Goal: Communication & Community: Answer question/provide support

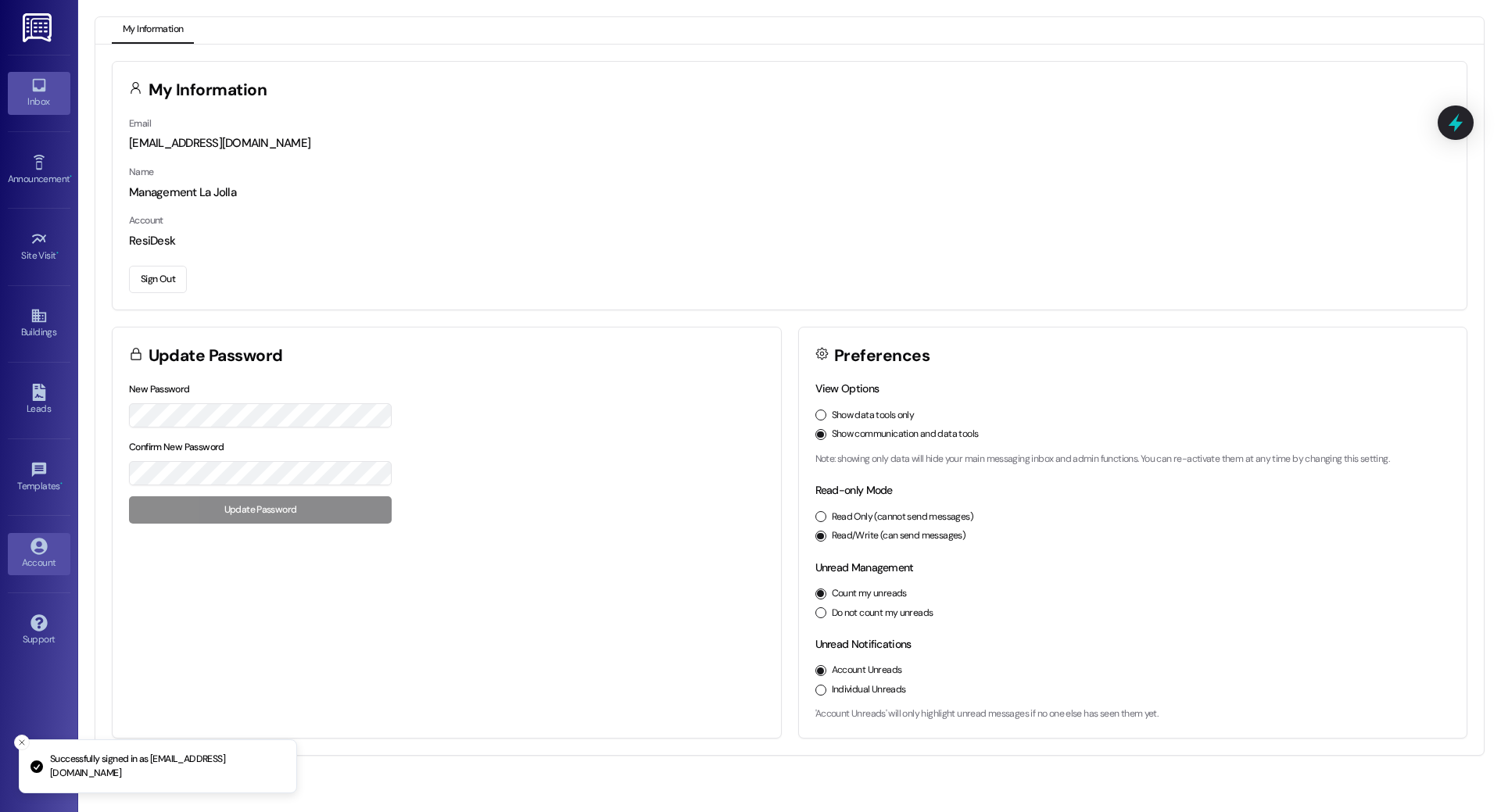
click at [40, 104] on div "Inbox" at bounding box center [39, 102] width 78 height 16
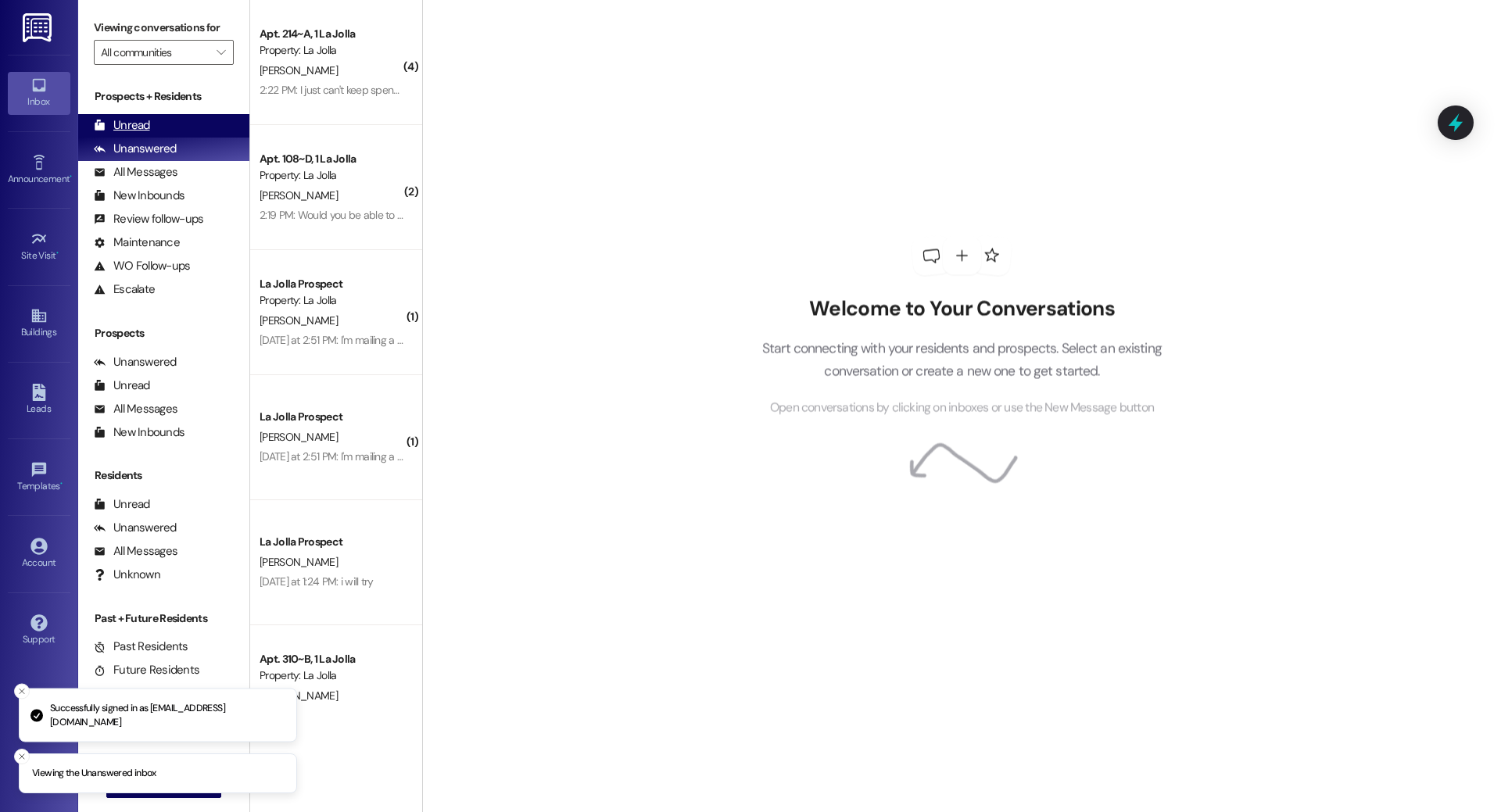
click at [184, 121] on div "Unread (0)" at bounding box center [164, 125] width 171 height 23
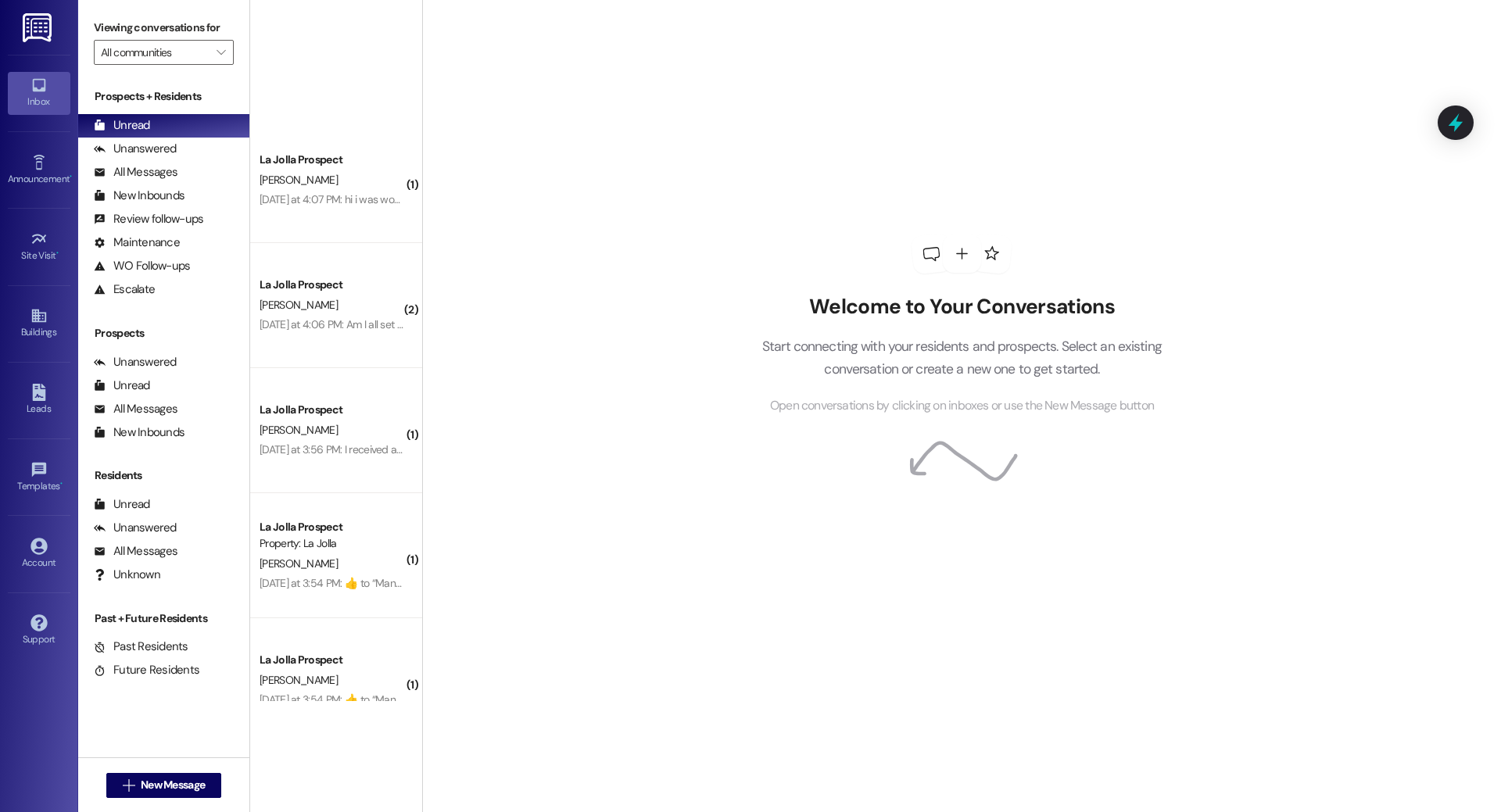
scroll to position [1925, 0]
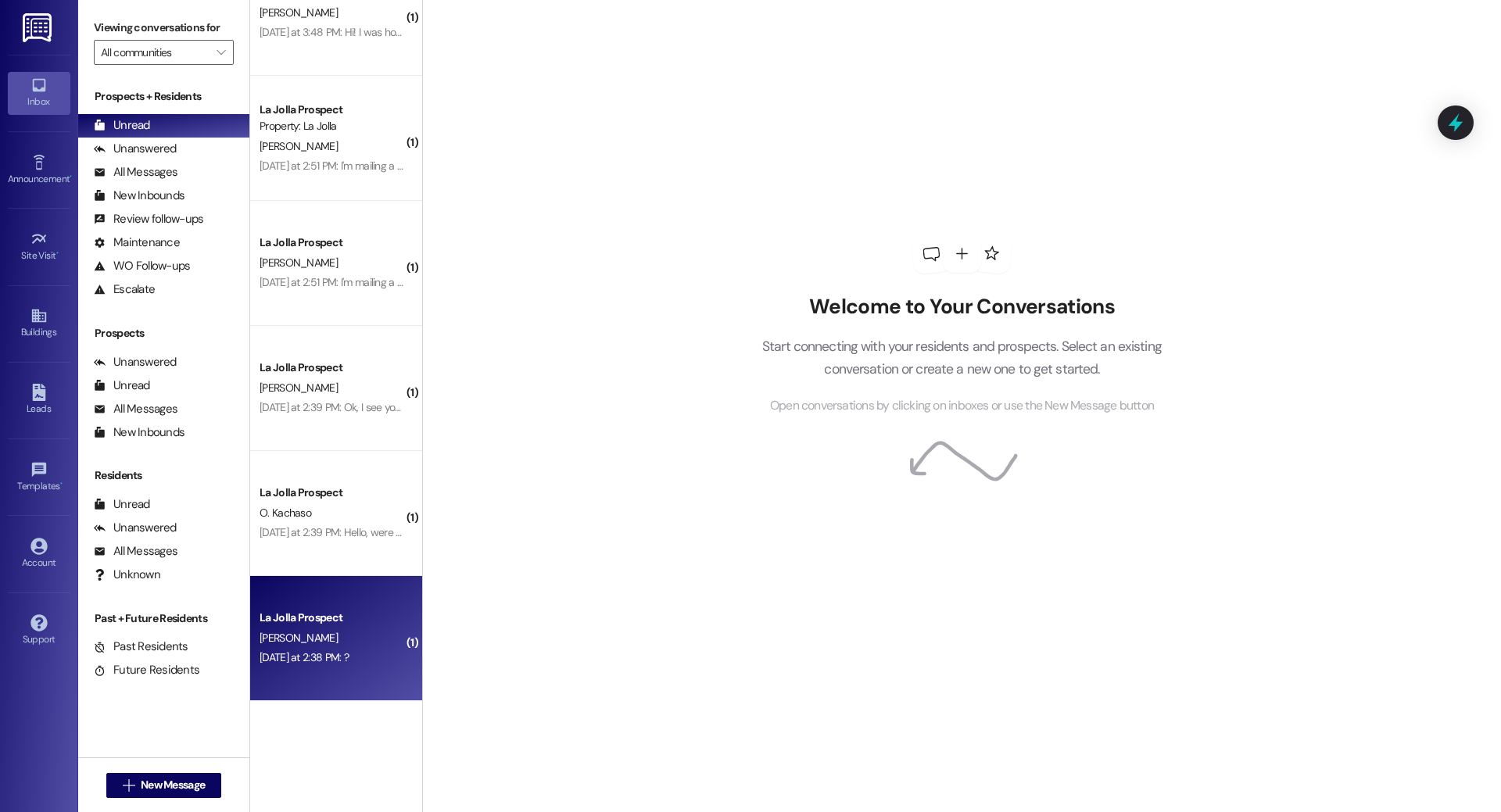
click at [366, 626] on div "La Jolla Prospect" at bounding box center [332, 617] width 145 height 17
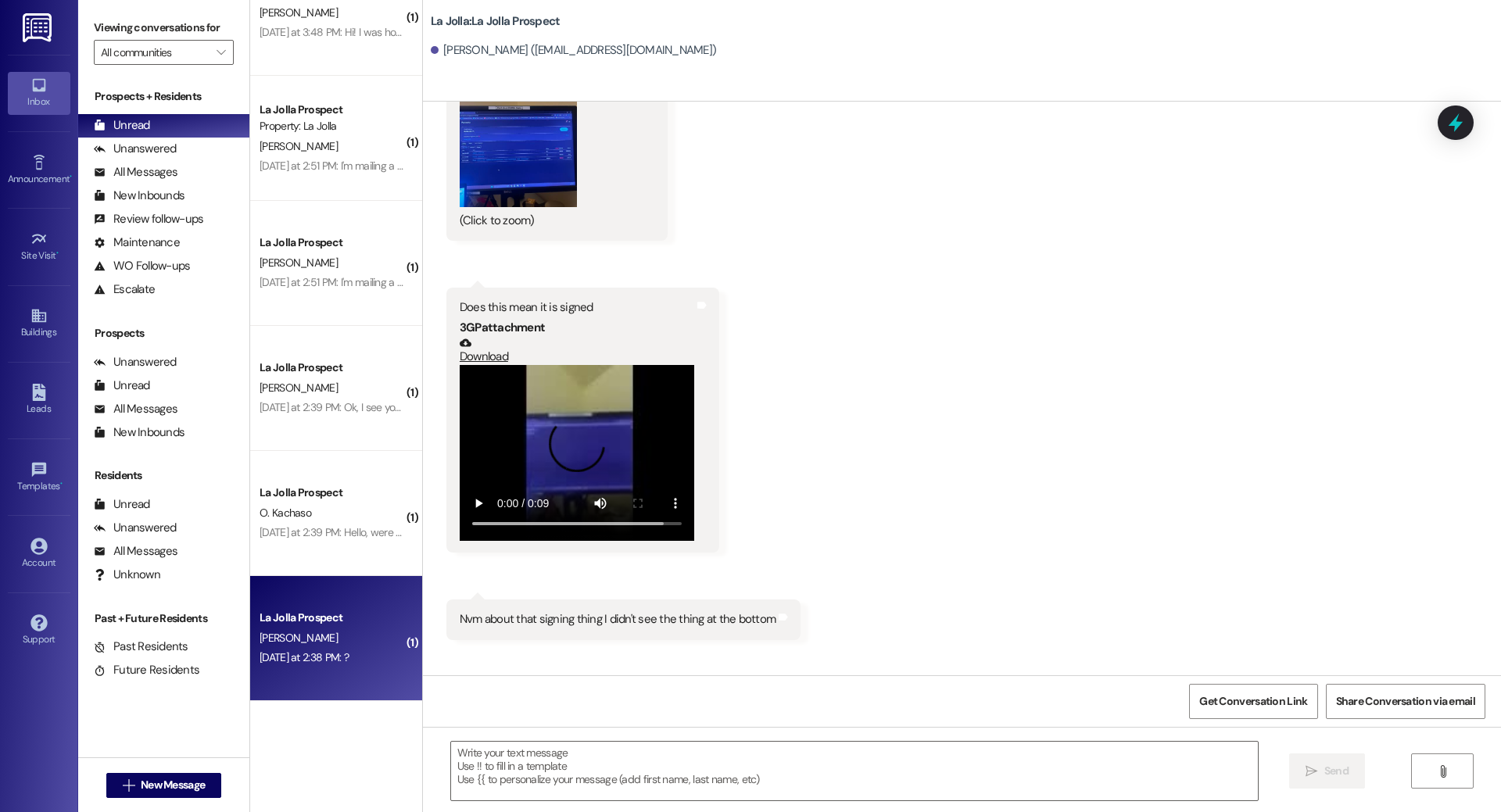
scroll to position [2744, 0]
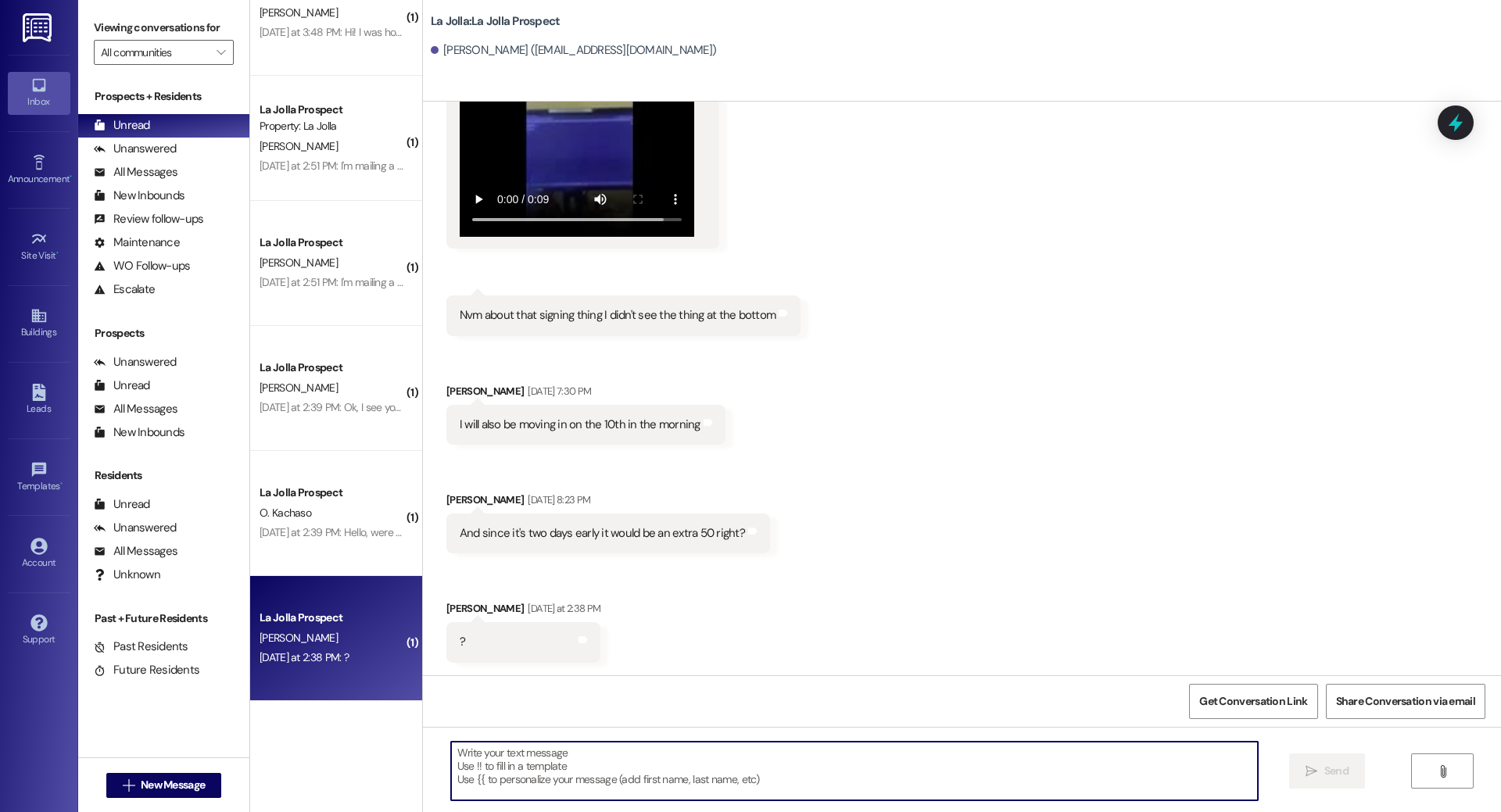
click at [625, 766] on textarea at bounding box center [854, 770] width 807 height 58
type textarea "Yes it is $50 to move [DATE] early"
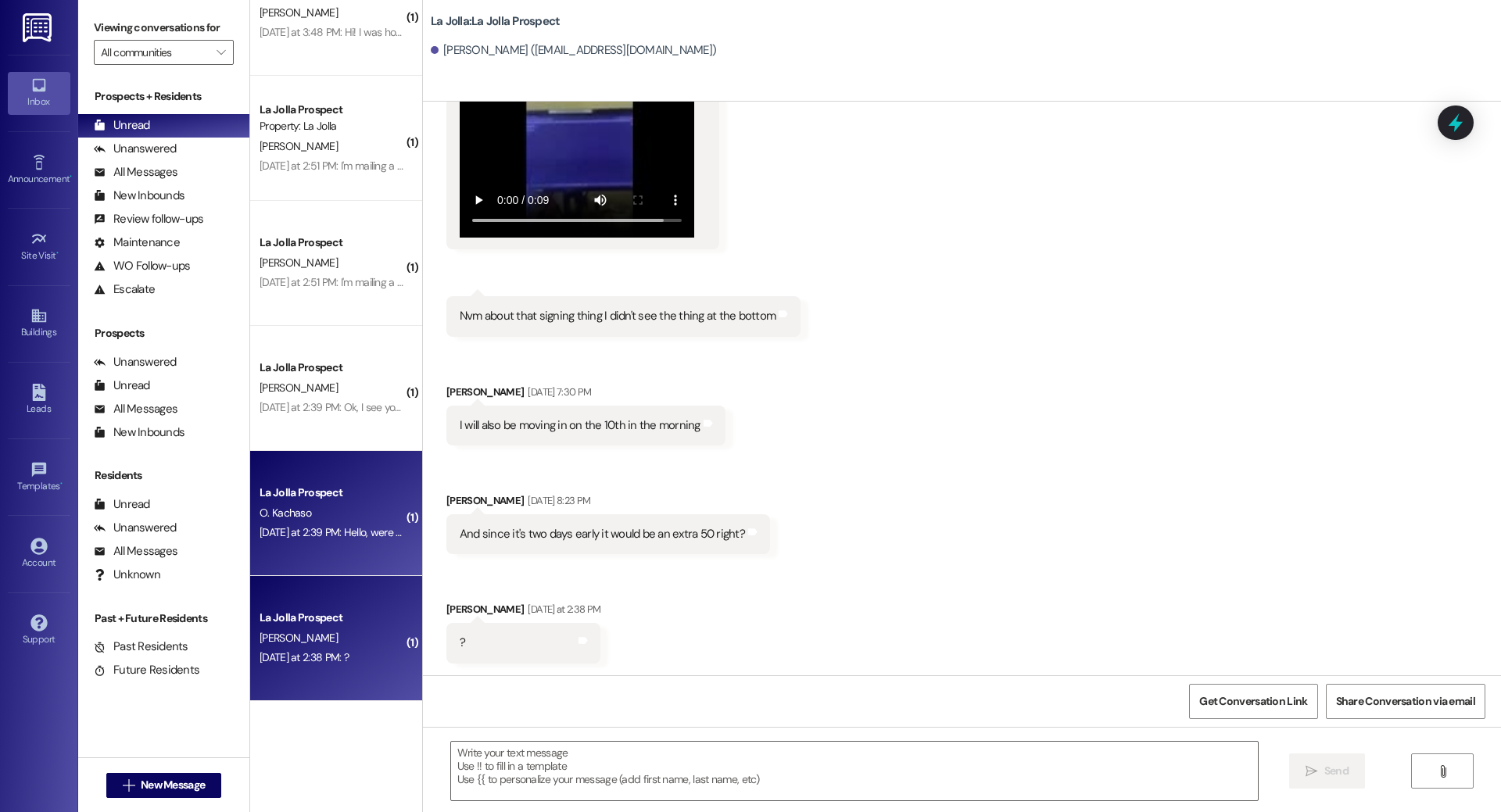
click at [360, 542] on div "[DATE] at 2:39 PM: Hello, were you able to get them to sign [DATE] at 2:39 PM: …" at bounding box center [332, 532] width 148 height 19
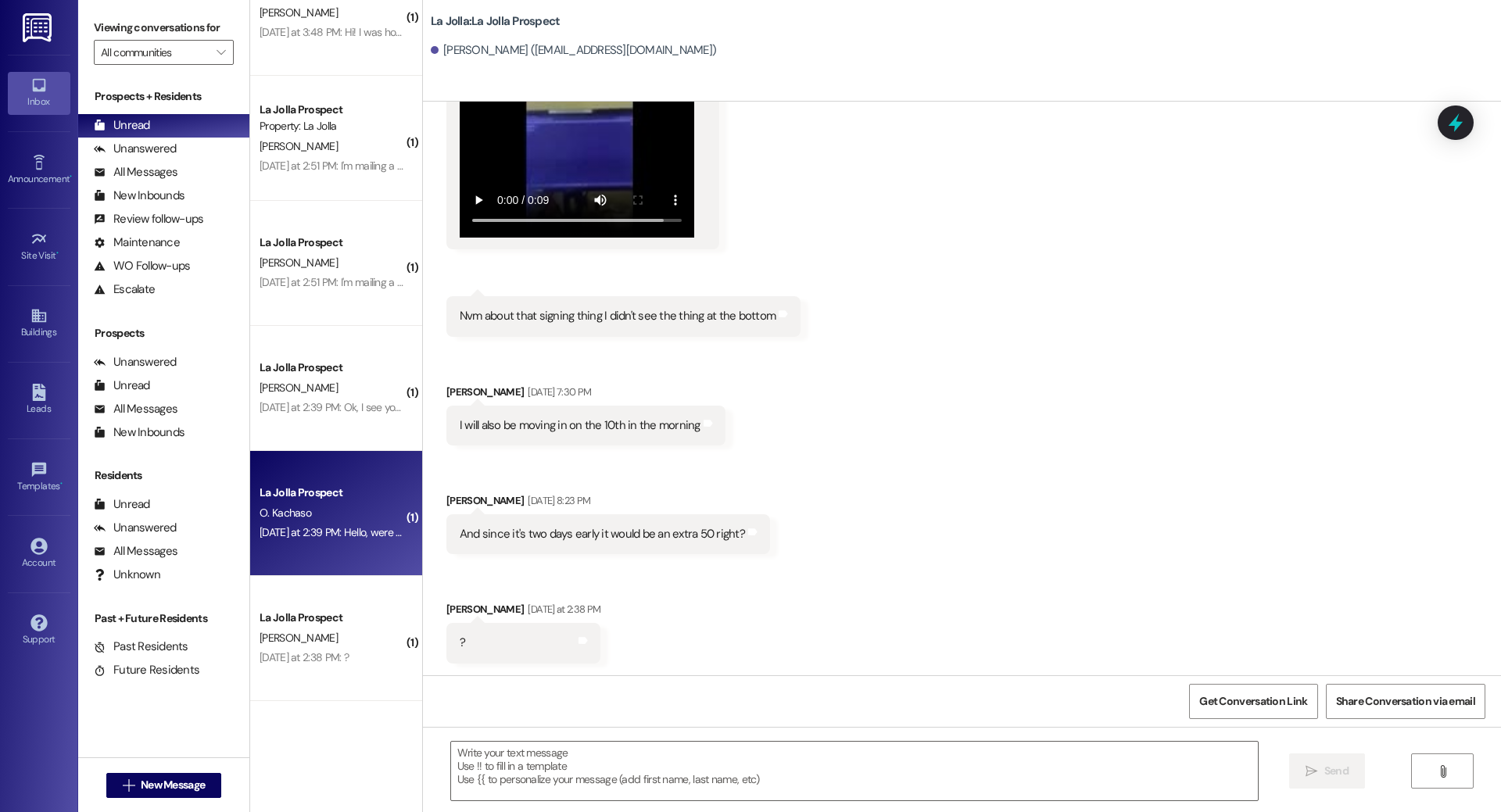
scroll to position [1741, 0]
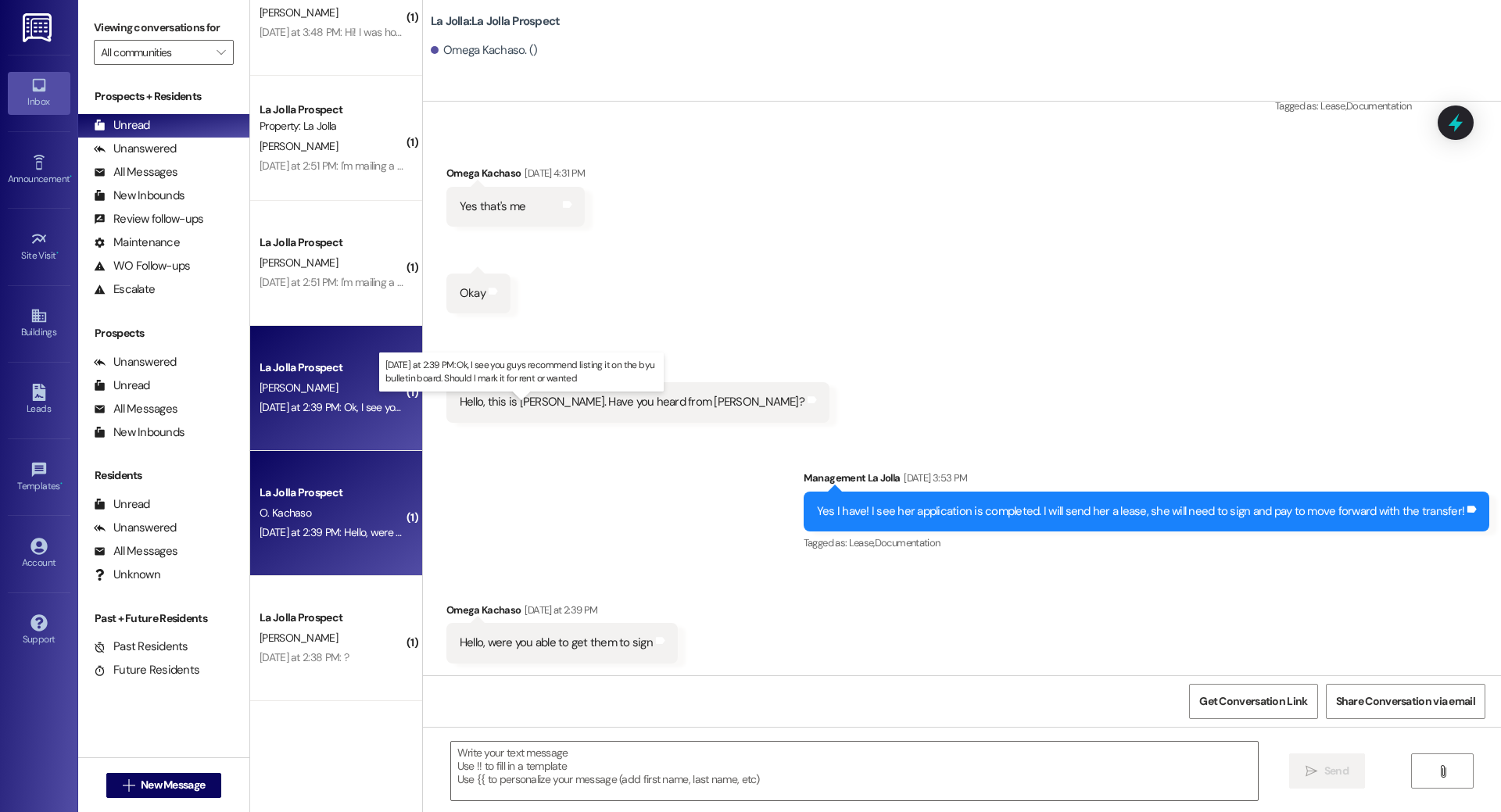
click at [366, 408] on div "[DATE] at 2:39 PM: Ok, I see you guys recommend listing it on the byu bulletin …" at bounding box center [527, 407] width 534 height 14
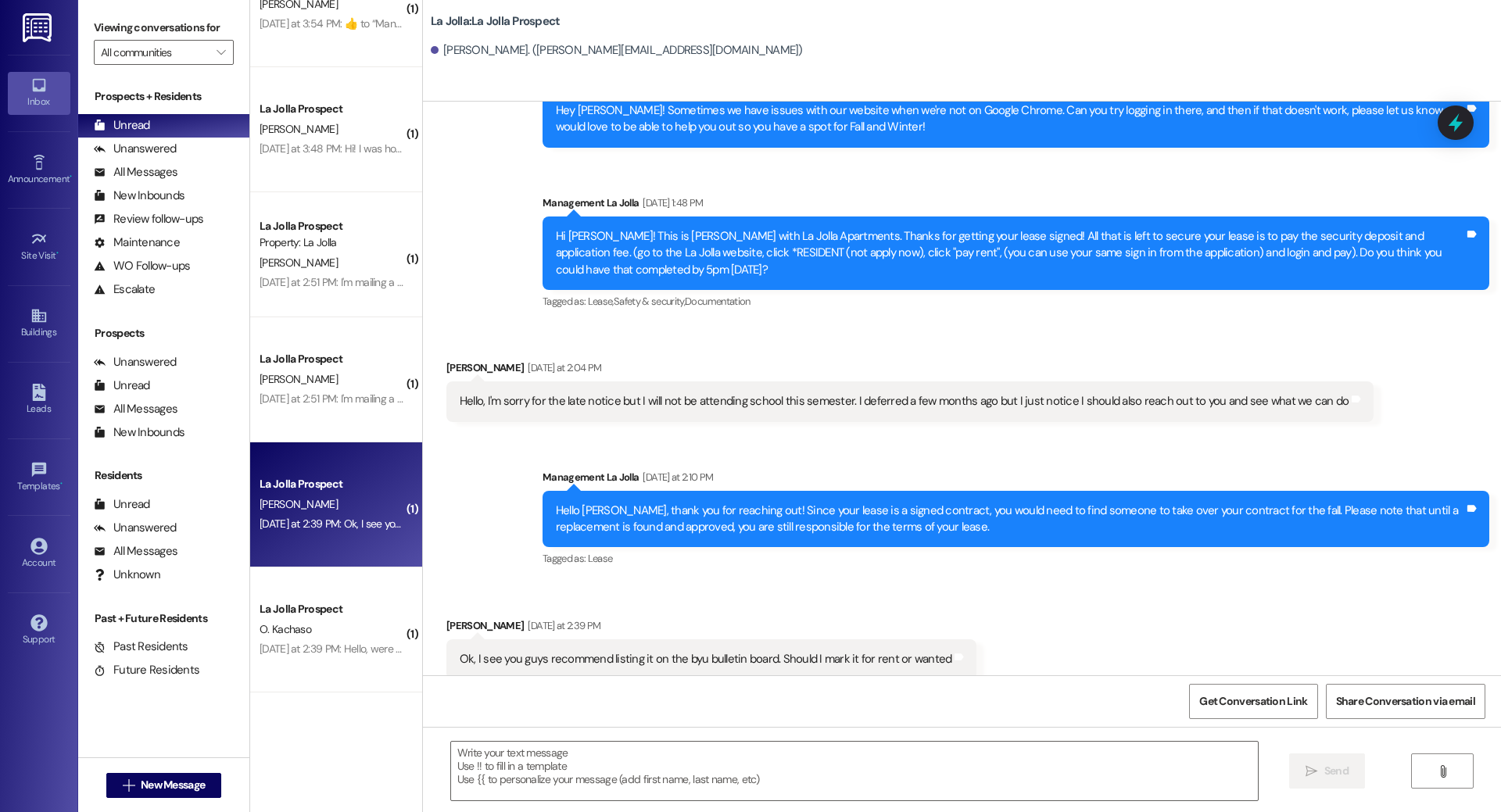
scroll to position [1807, 0]
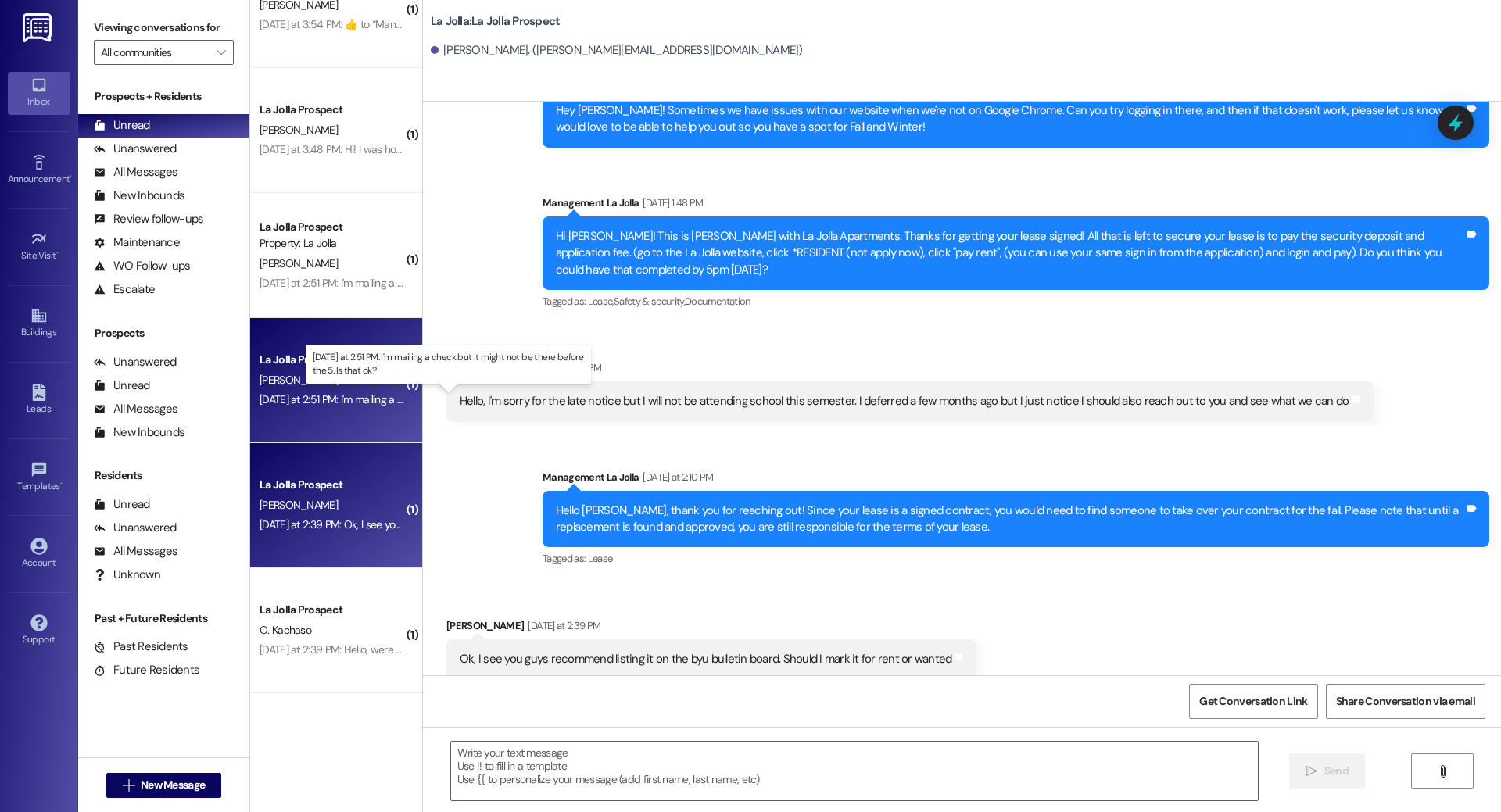
click at [360, 405] on div "[DATE] at 2:51 PM: I'm mailing a check but it might not be there before the 5. …" at bounding box center [453, 400] width 387 height 14
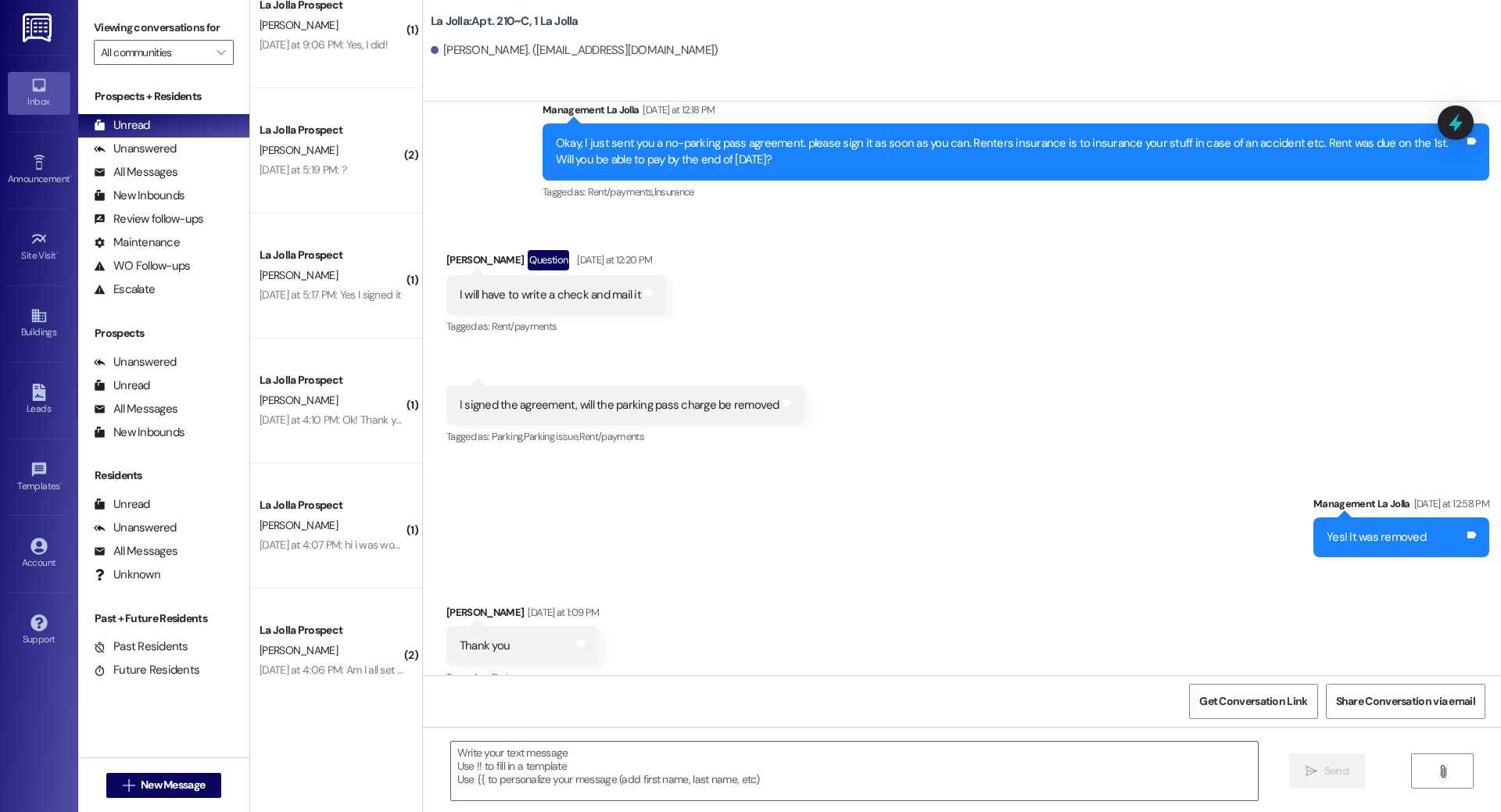
scroll to position [0, 0]
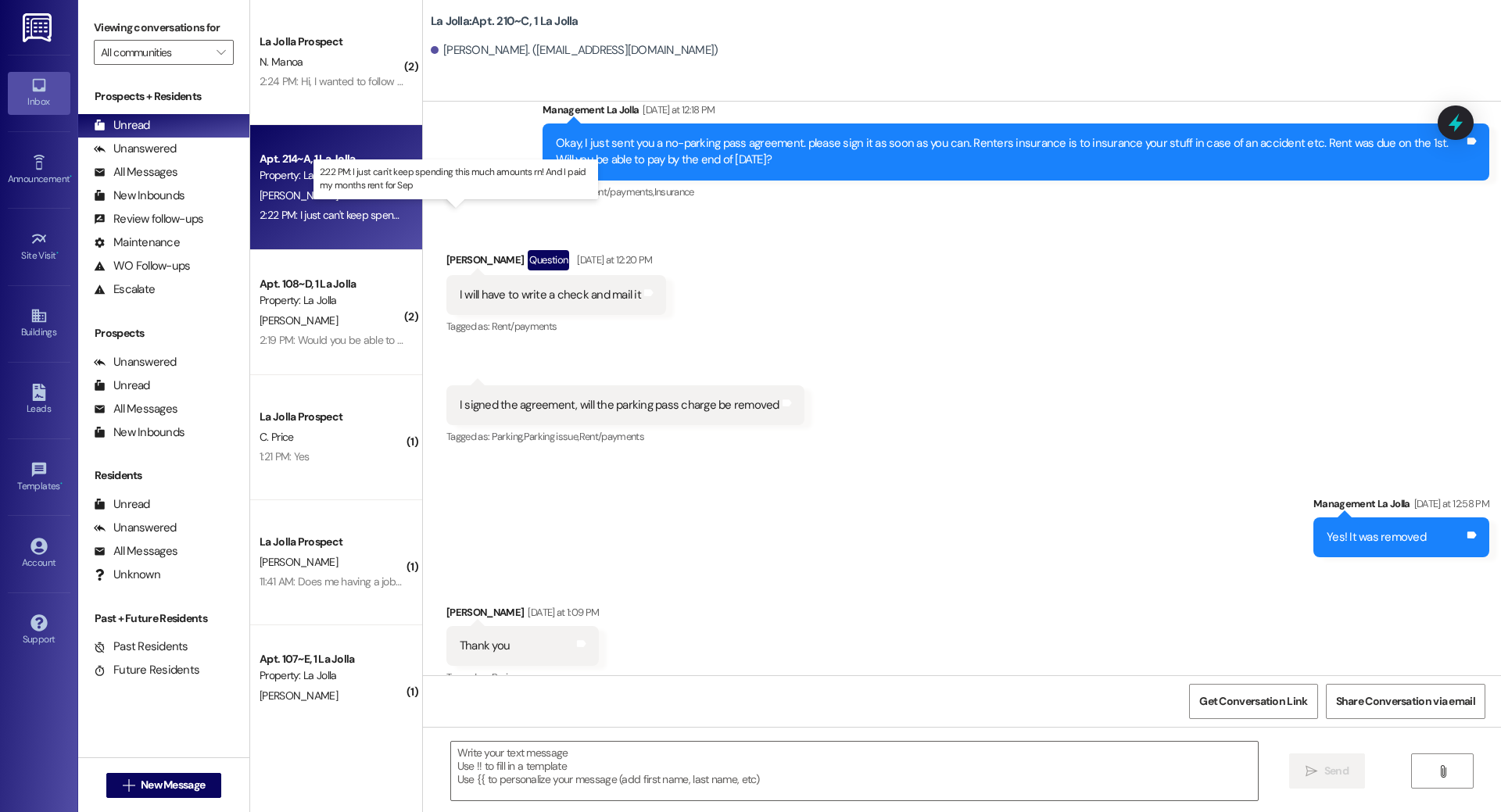
click at [336, 221] on div "2:22 PM: I just can't keep spending this much amounts rn! And I paid my months …" at bounding box center [468, 215] width 416 height 14
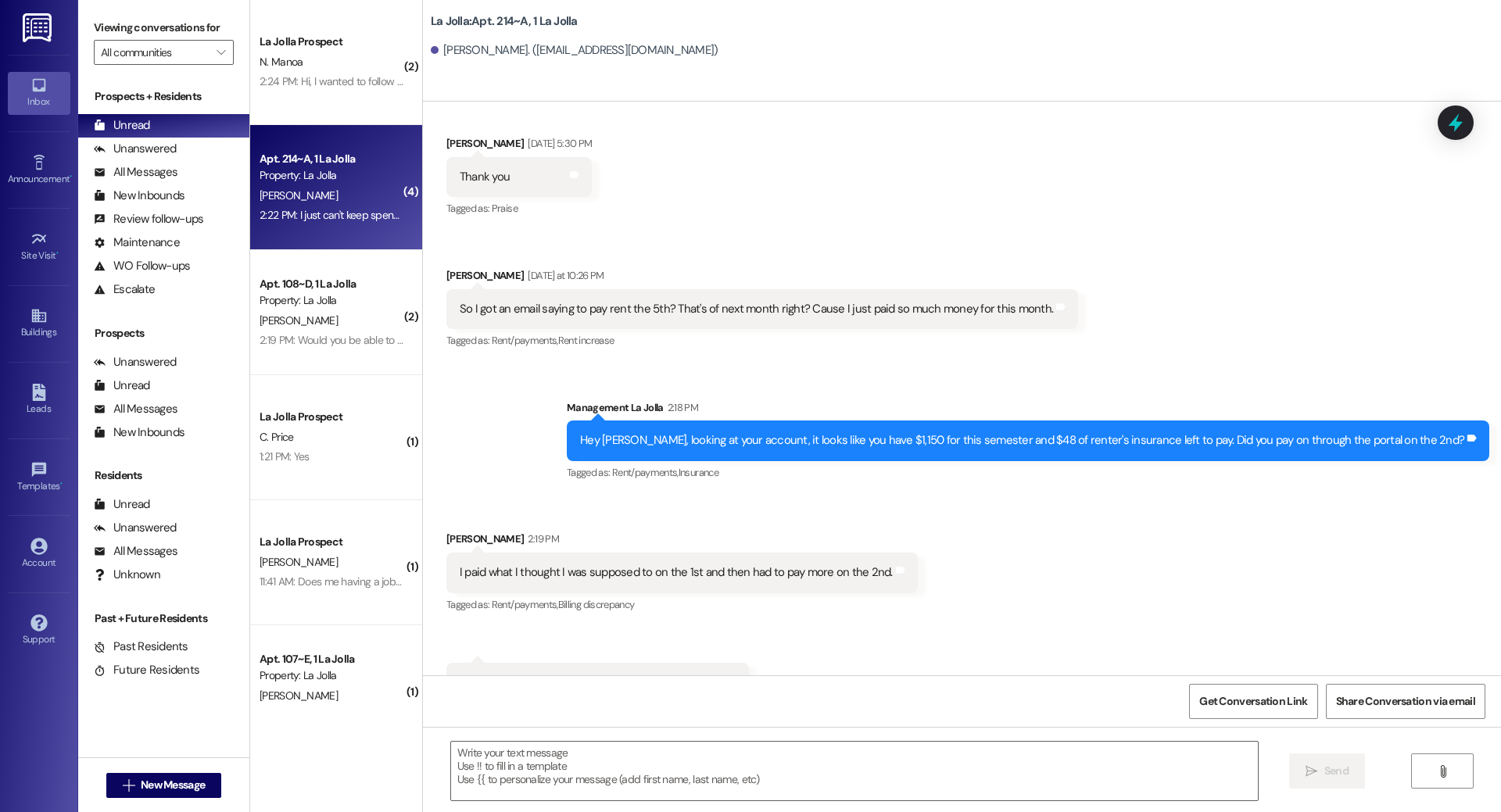
scroll to position [45199, 0]
